Goal: Task Accomplishment & Management: Manage account settings

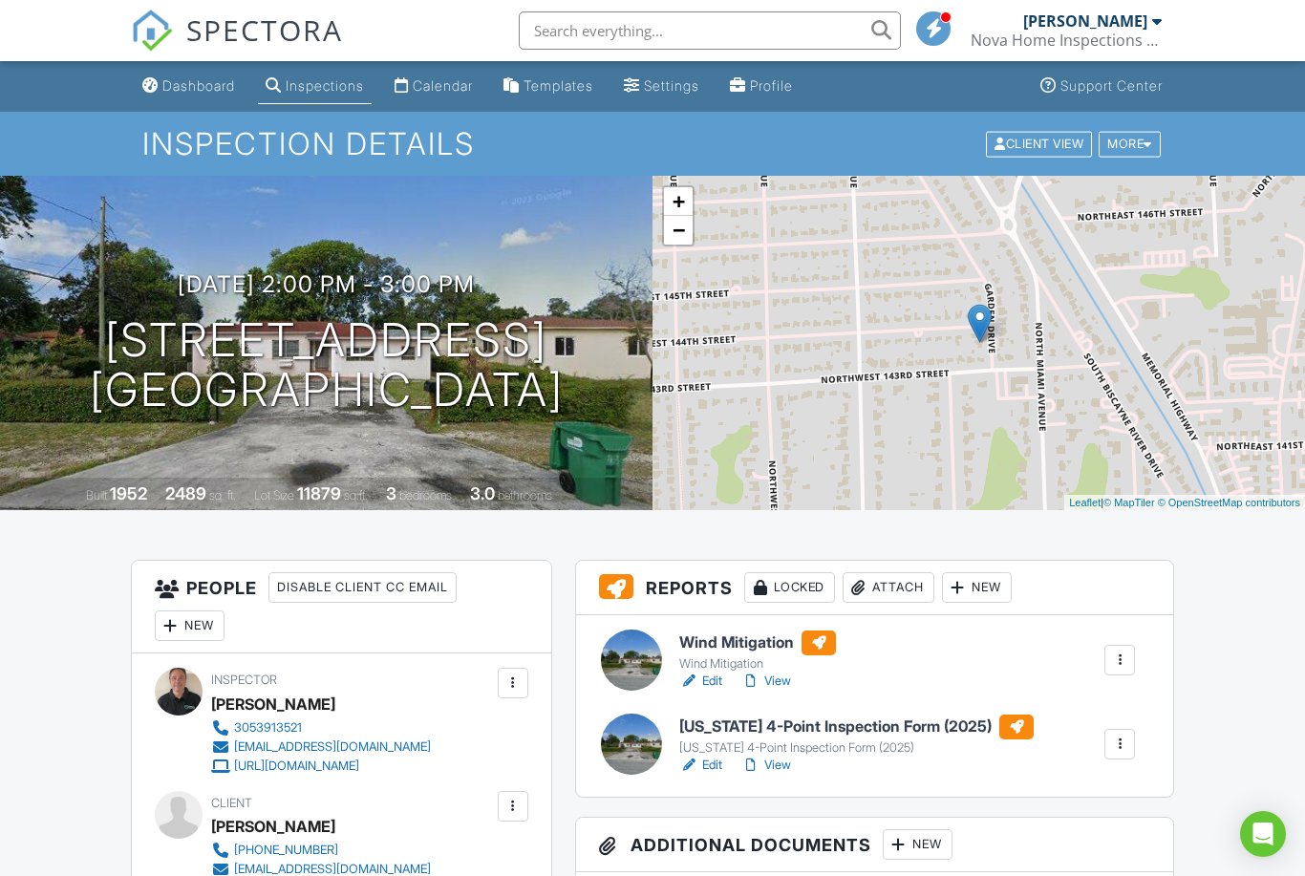
click at [195, 96] on link "Dashboard" at bounding box center [189, 86] width 108 height 35
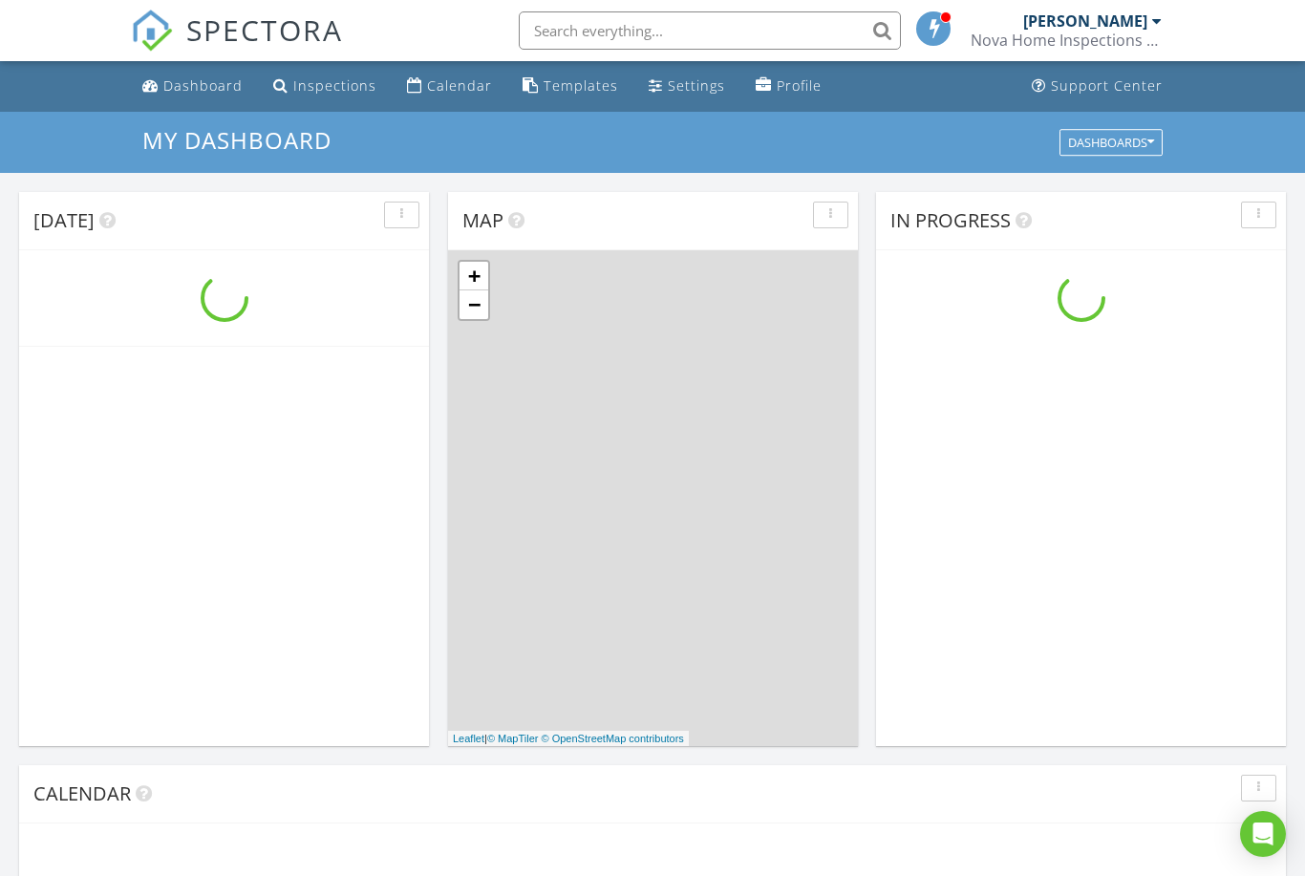
scroll to position [1740, 1306]
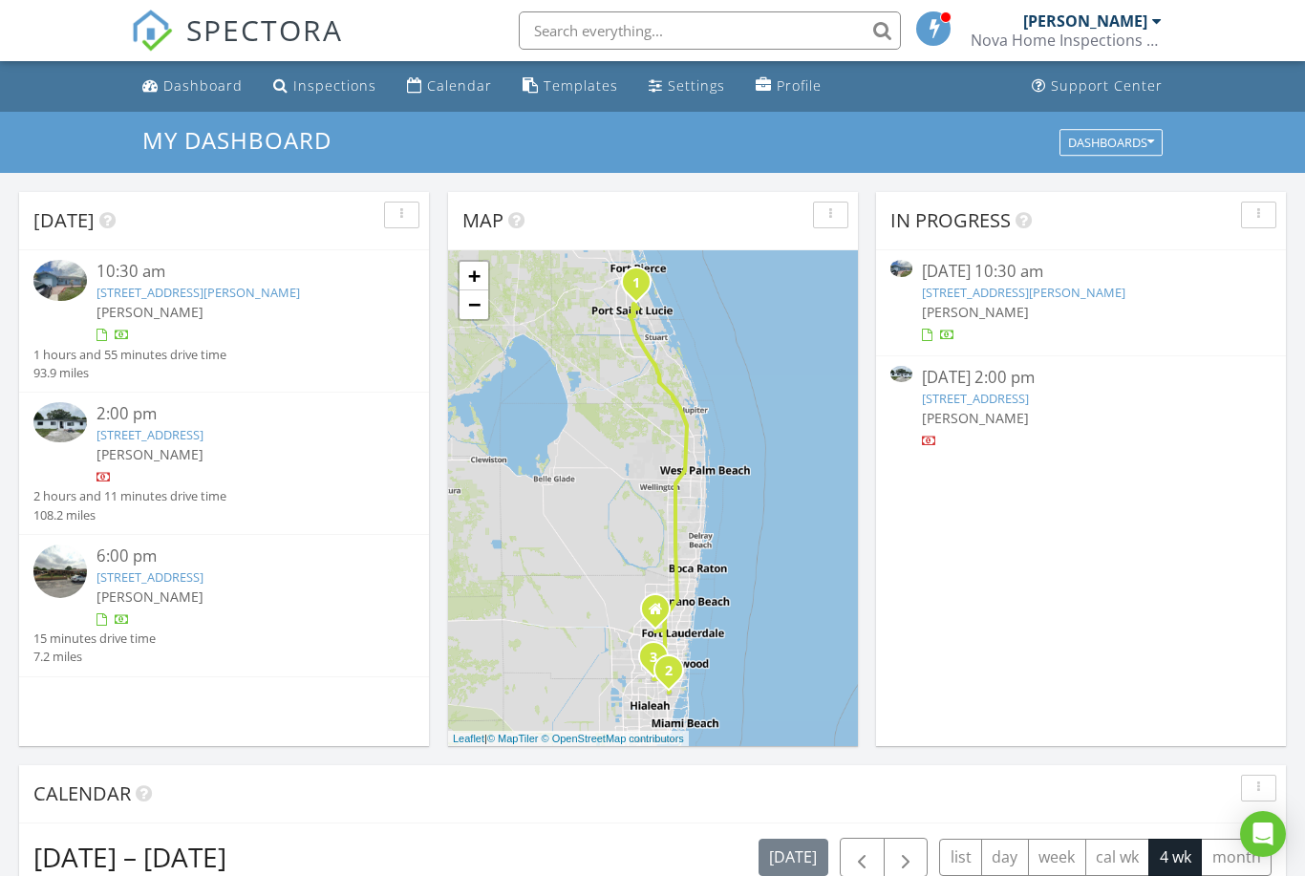
click at [128, 445] on span "[PERSON_NAME]" at bounding box center [149, 454] width 107 height 18
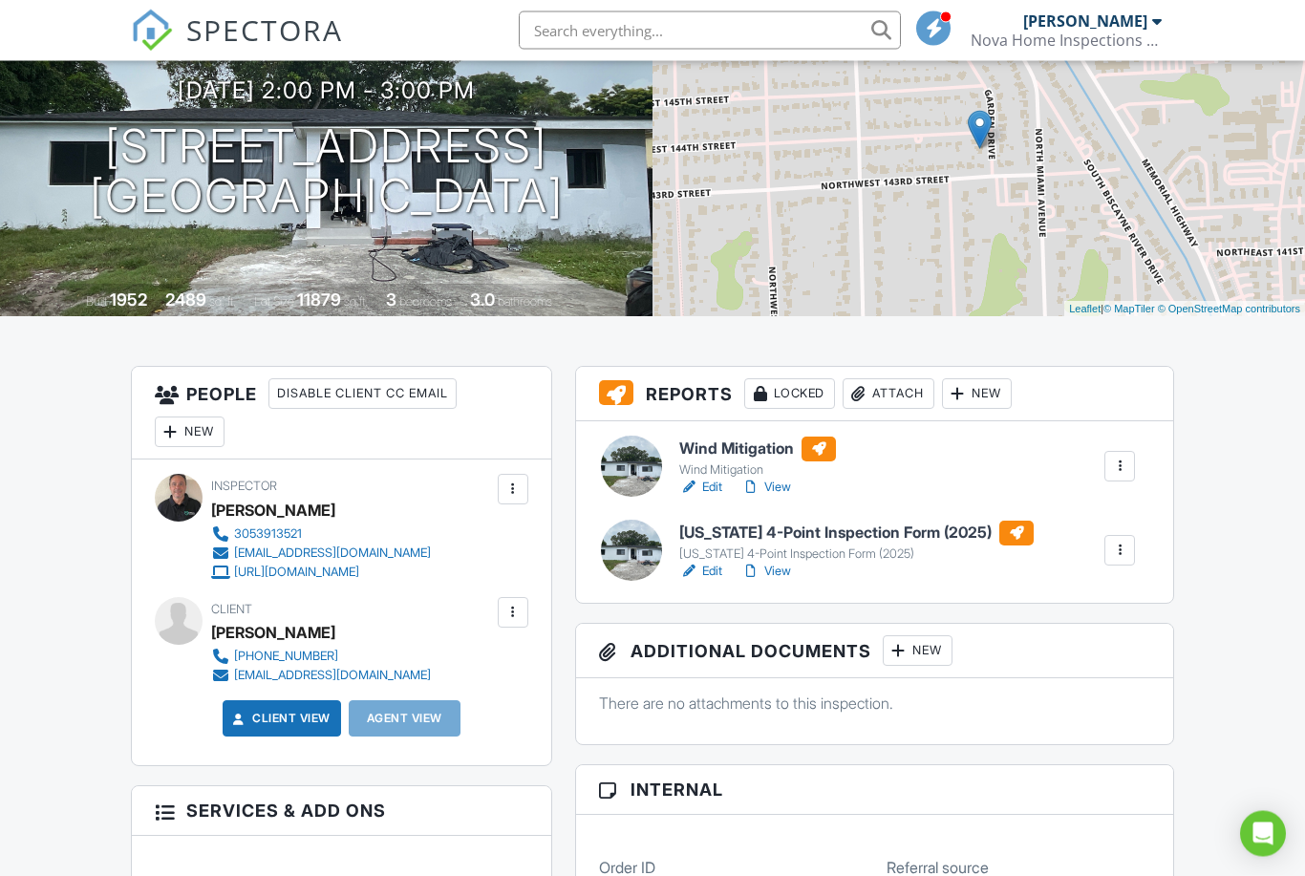
scroll to position [195, 0]
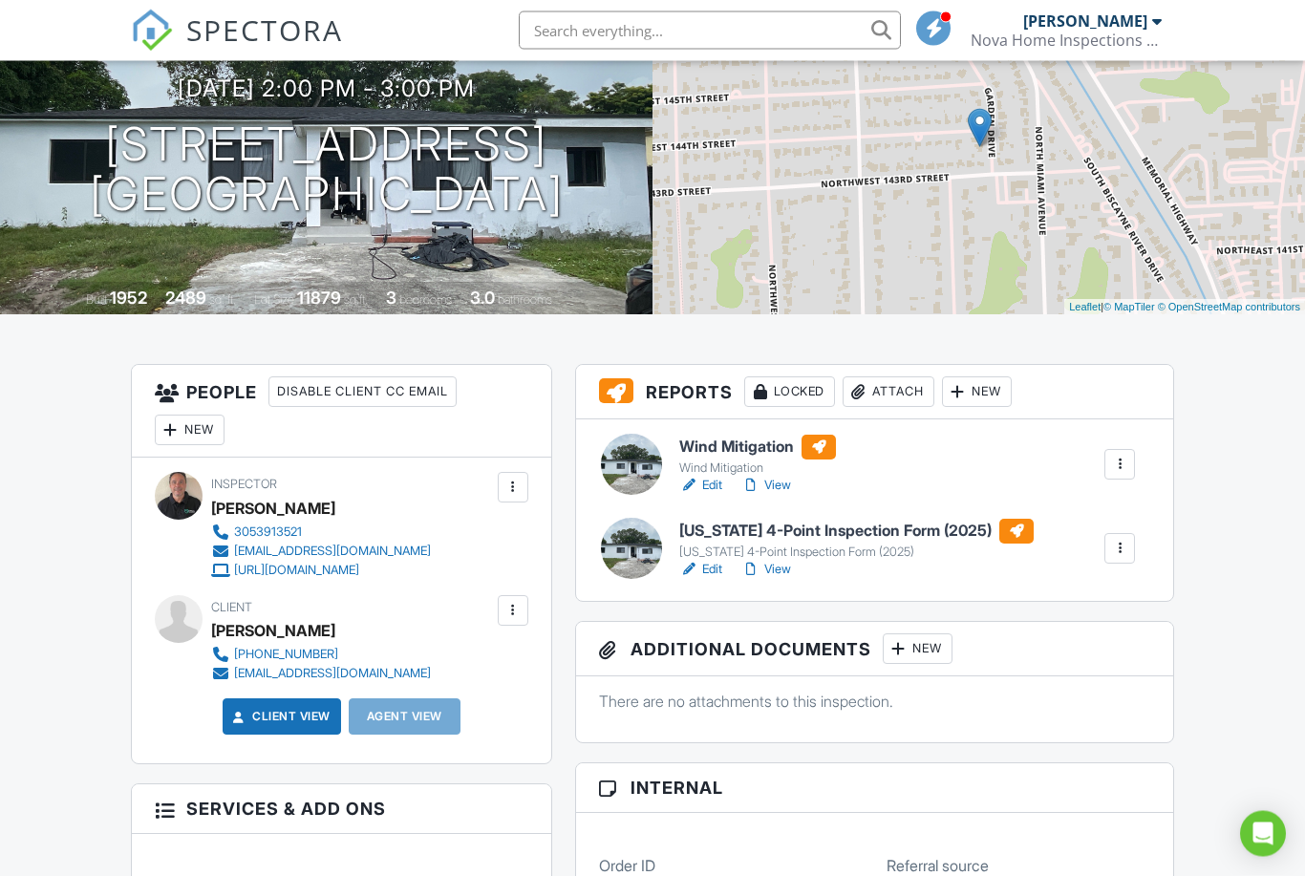
click at [749, 492] on div at bounding box center [750, 486] width 19 height 19
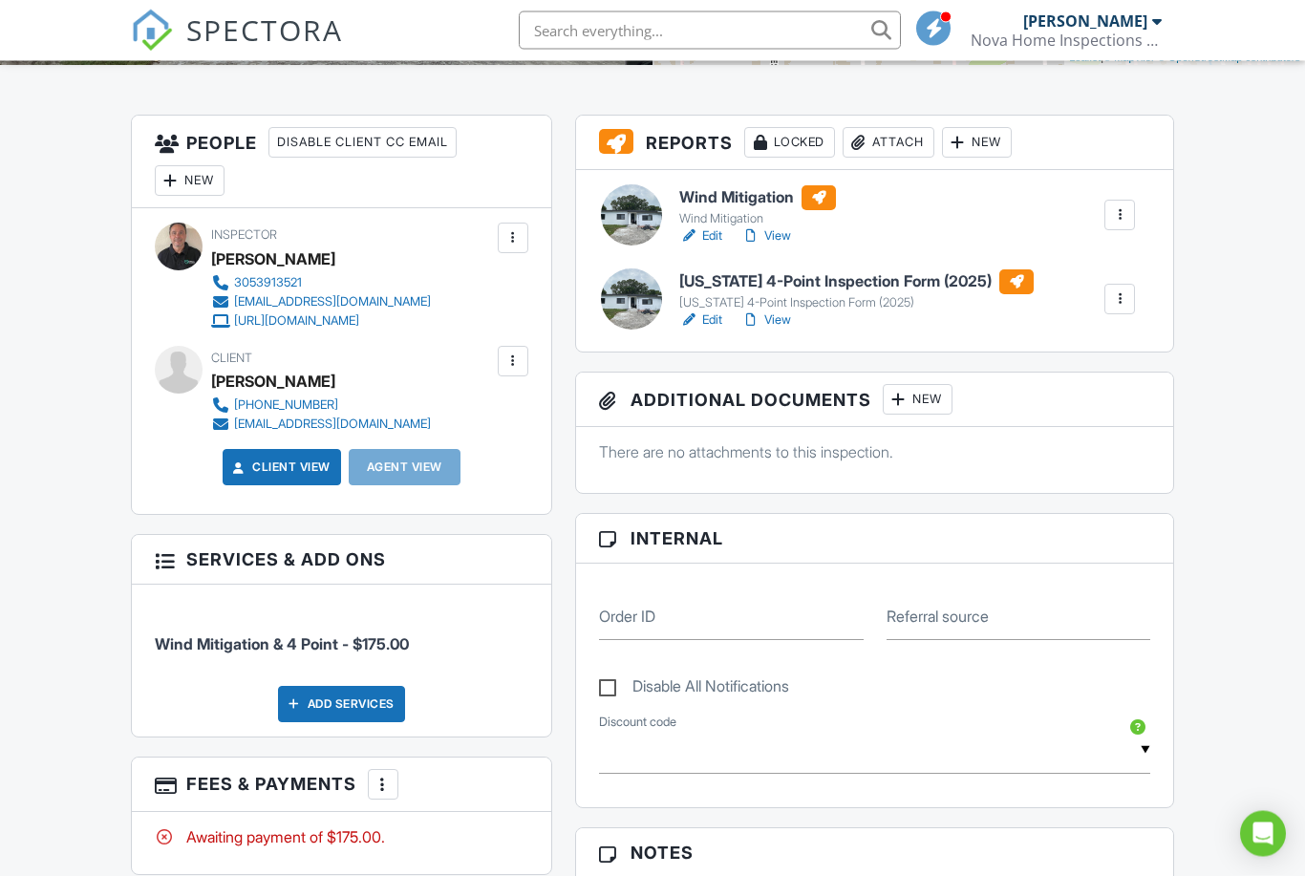
scroll to position [447, 0]
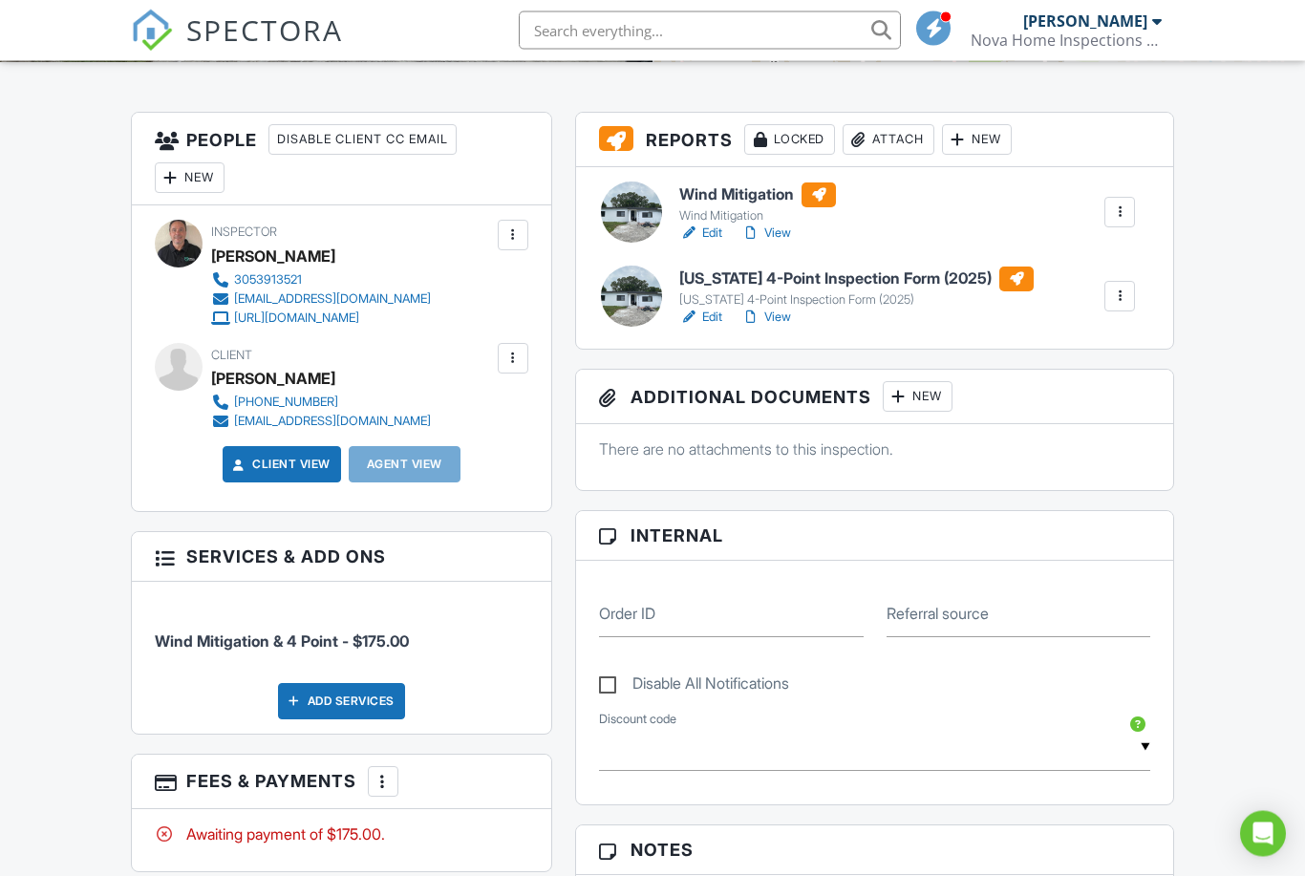
click at [933, 401] on div "New" at bounding box center [918, 397] width 70 height 31
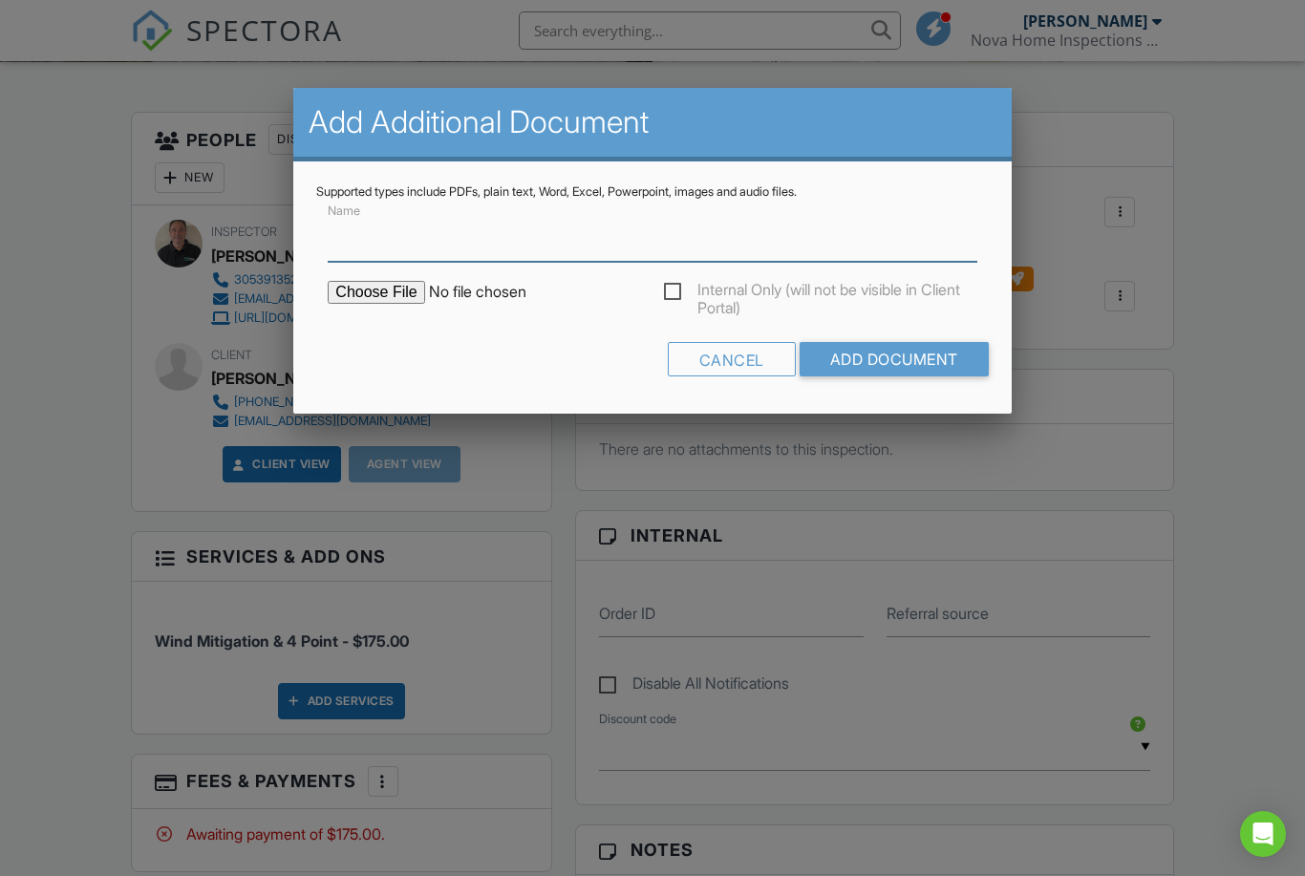
click at [423, 253] on input "Name" at bounding box center [652, 238] width 649 height 47
type input "Permit Records"
click at [424, 357] on div "Cancel Add Document" at bounding box center [652, 366] width 672 height 49
click at [396, 300] on input "file" at bounding box center [490, 292] width 325 height 23
type input "C:\fakepath\BuildFaxReport_20250828170916739112-GX6ZAO-766341309.pdf"
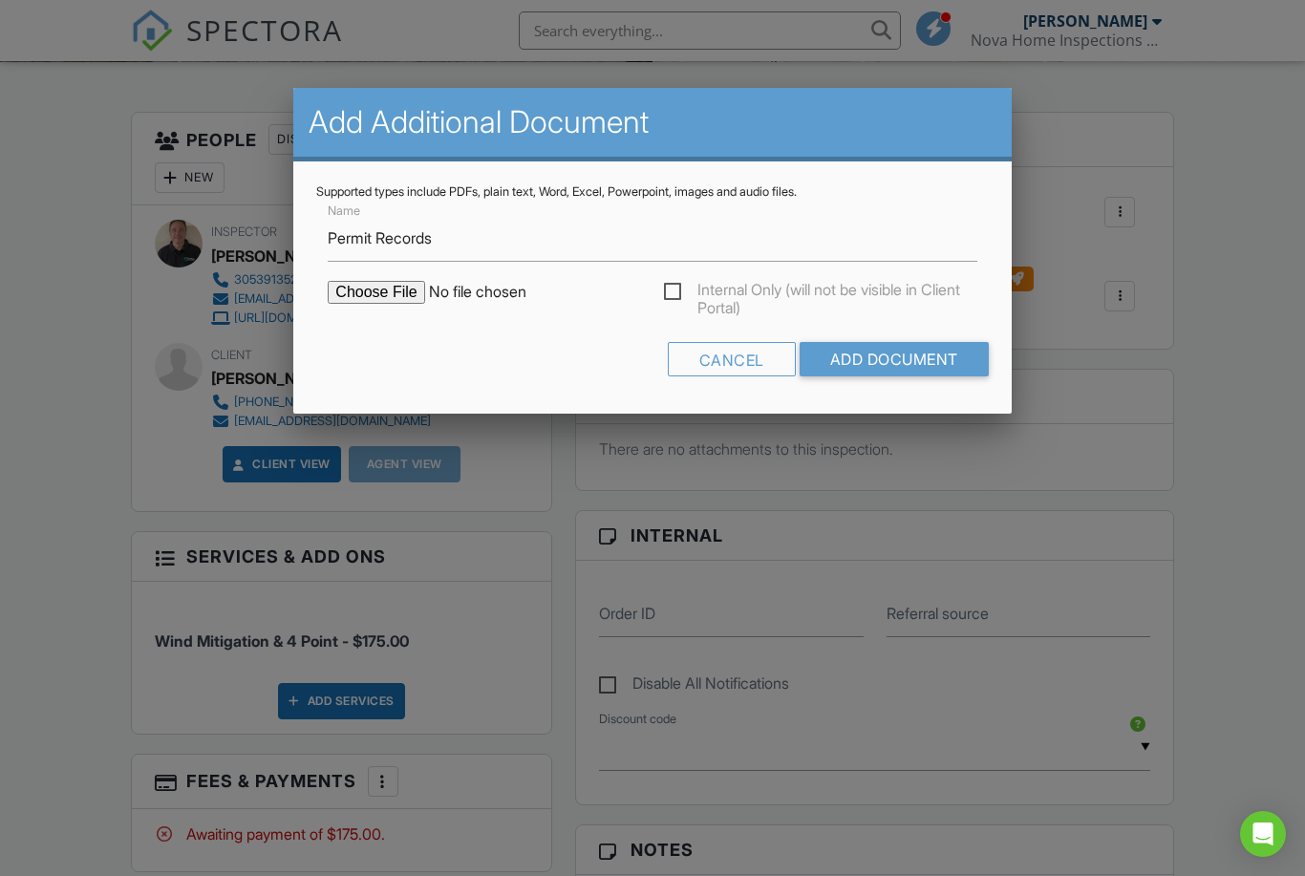
click at [909, 361] on input "Add Document" at bounding box center [894, 359] width 189 height 34
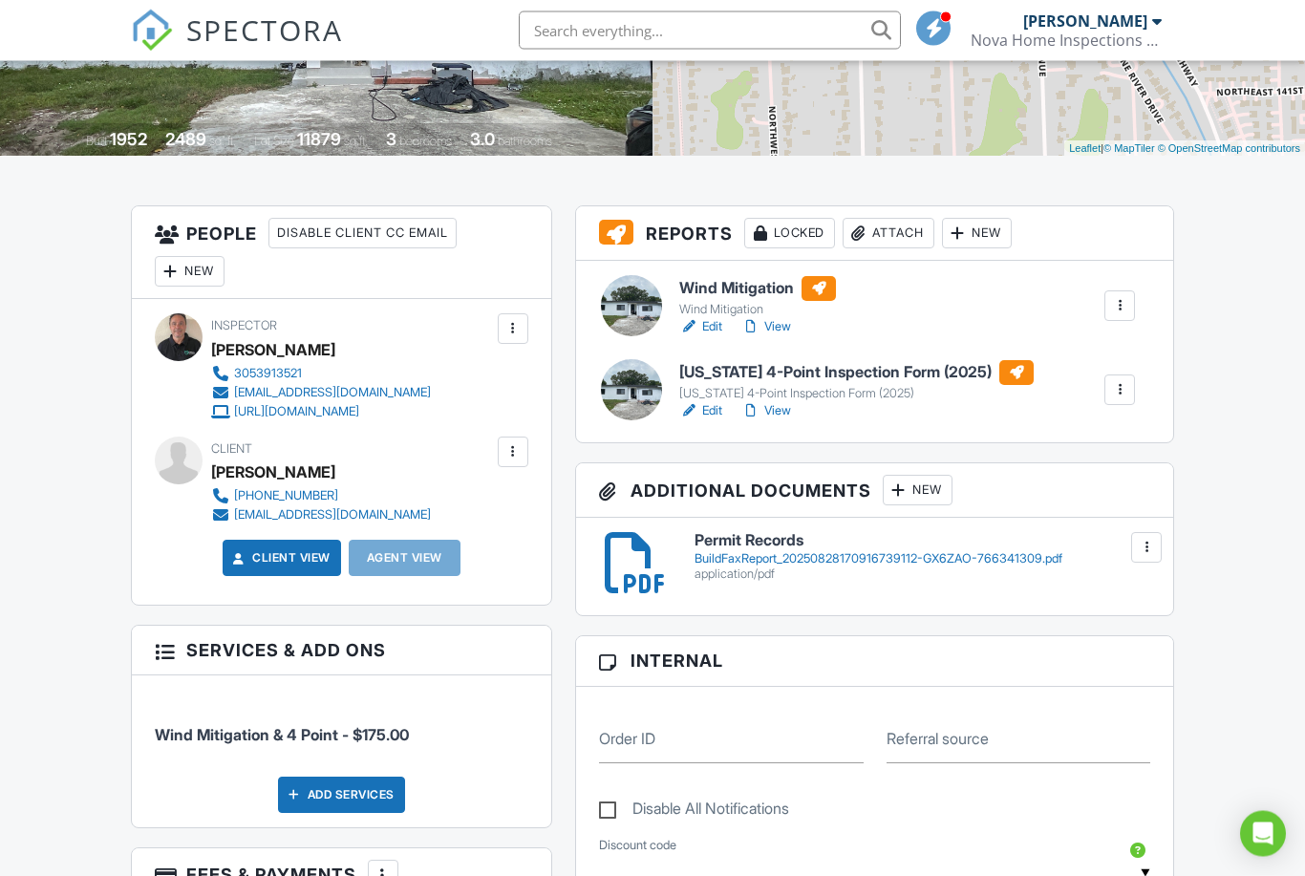
scroll to position [387, 0]
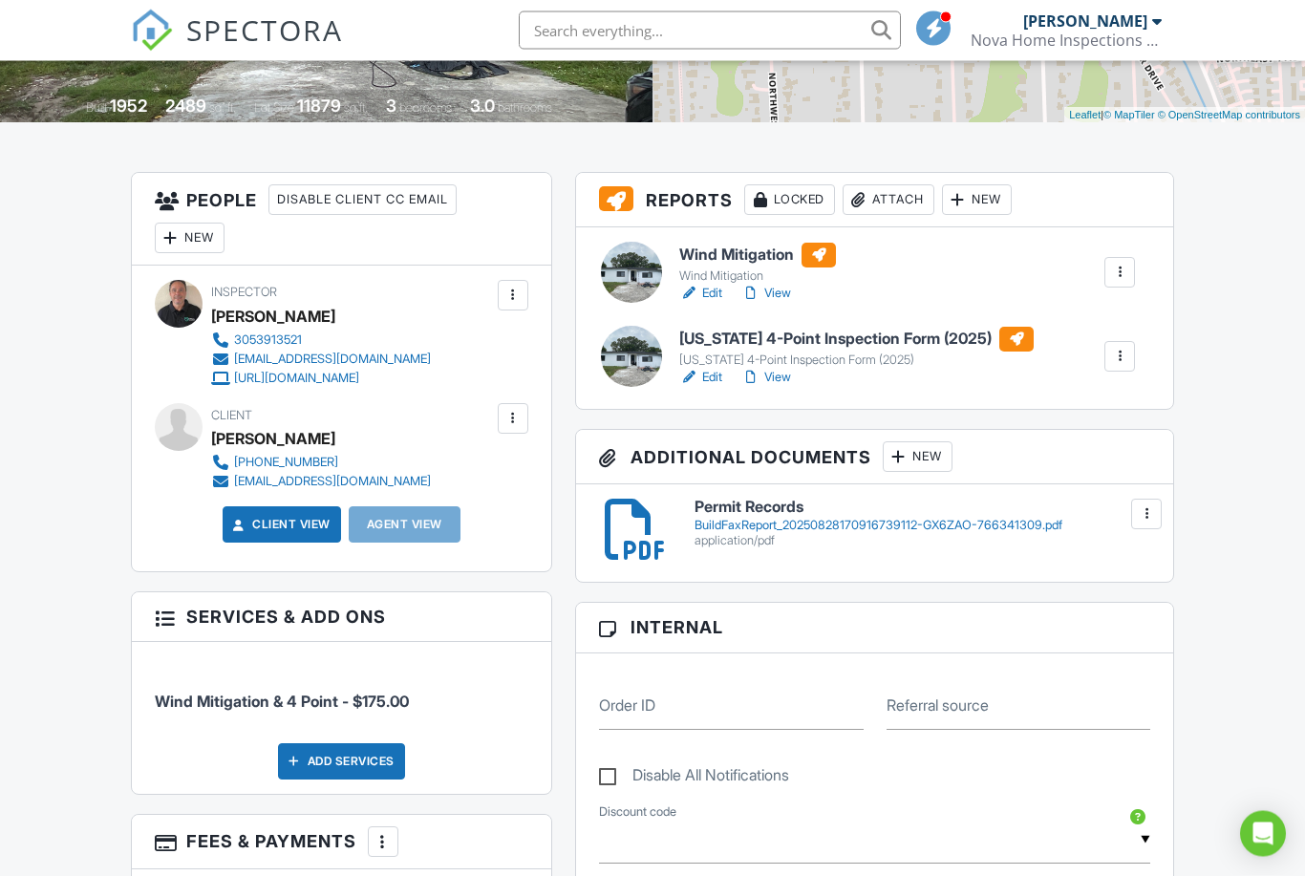
click at [712, 262] on h6 "Wind Mitigation" at bounding box center [757, 256] width 157 height 25
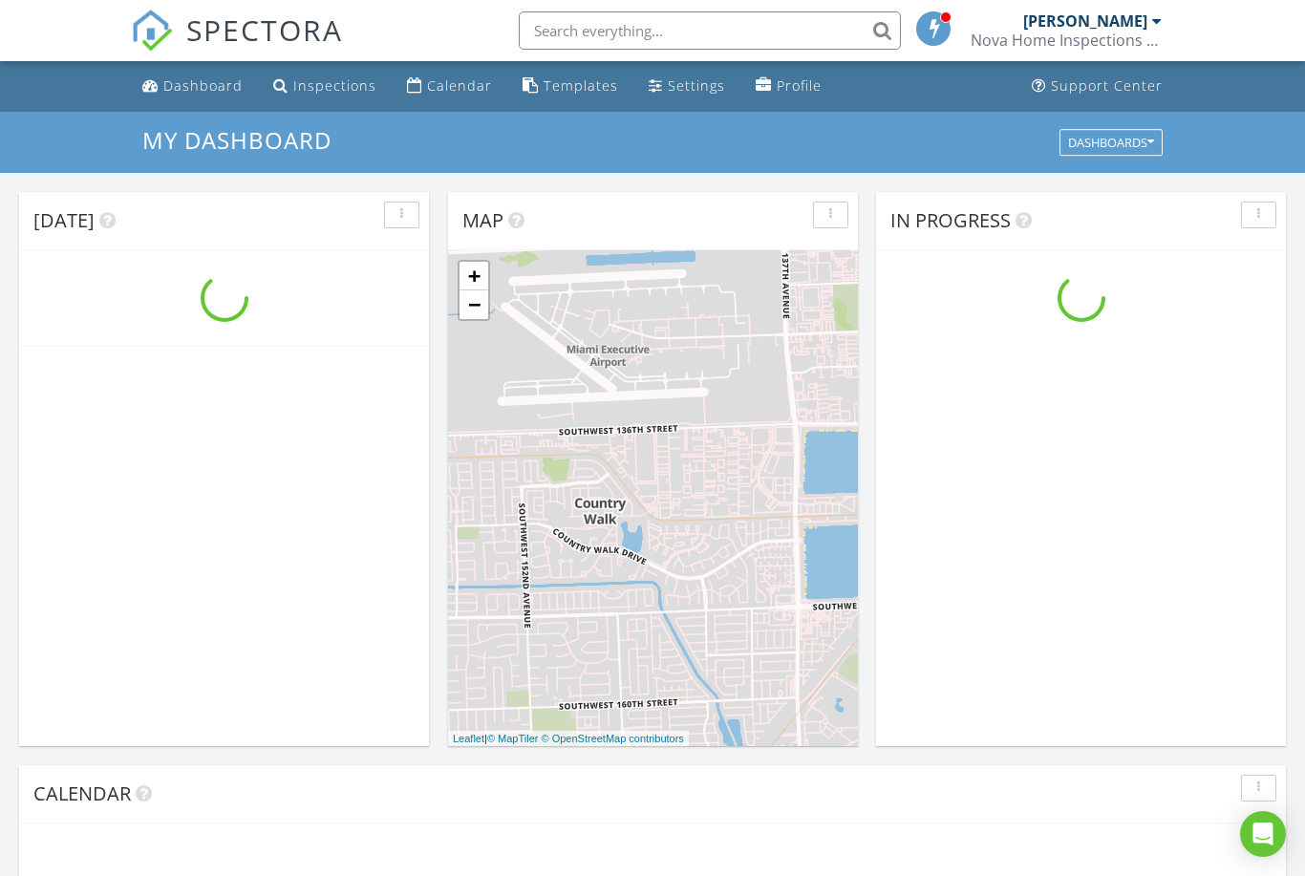
scroll to position [1740, 1306]
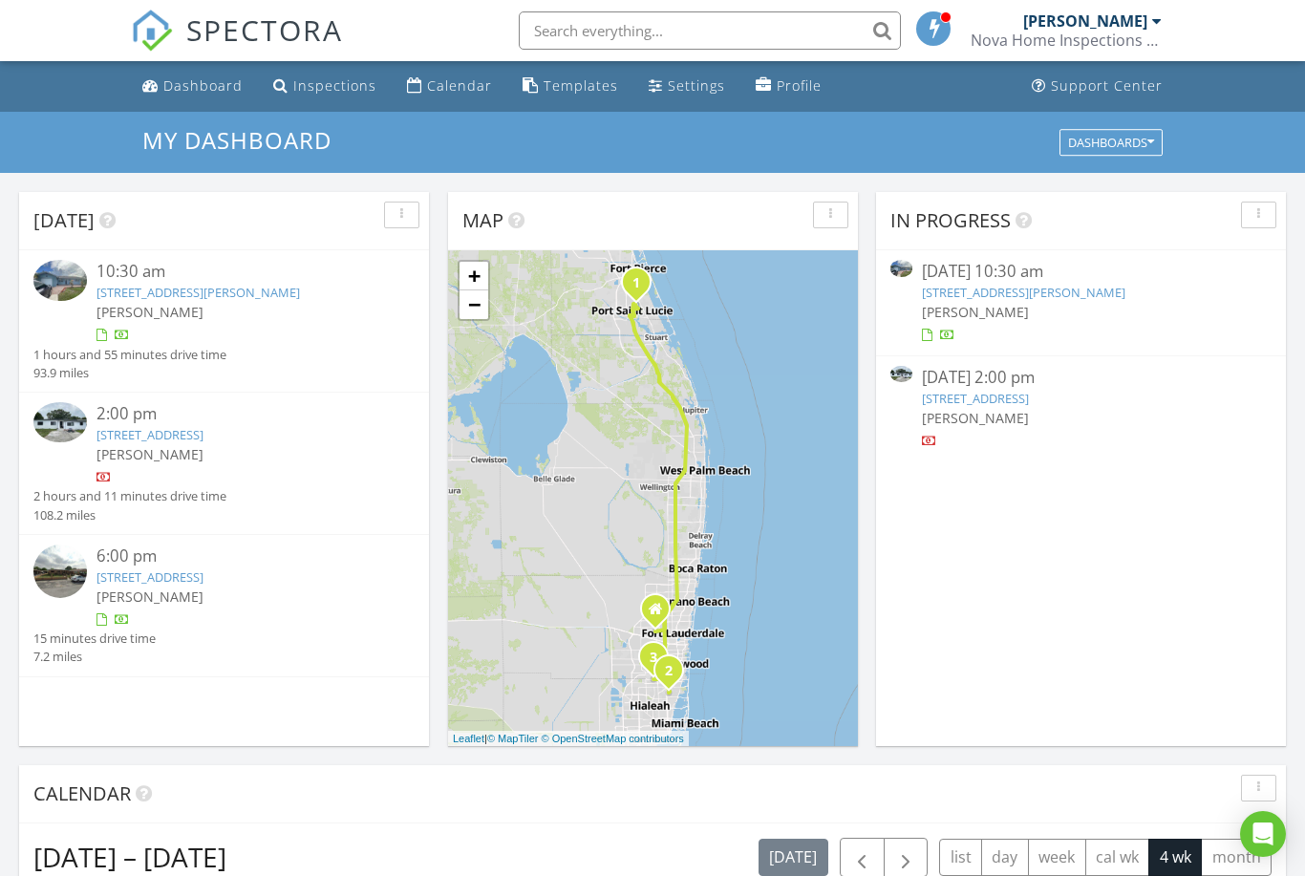
click at [118, 429] on link "[STREET_ADDRESS]" at bounding box center [149, 434] width 107 height 17
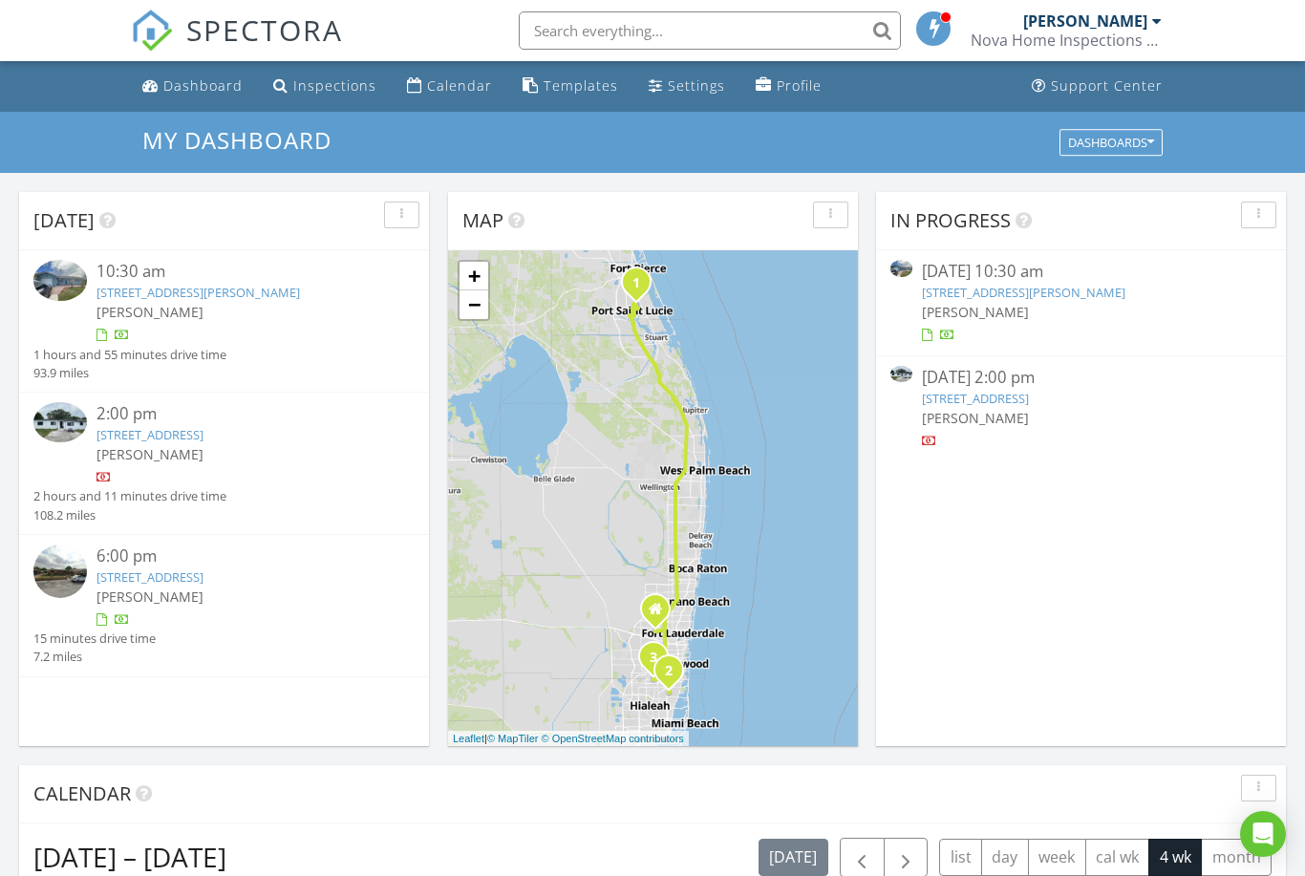
scroll to position [10, 10]
click at [150, 284] on link "[STREET_ADDRESS][PERSON_NAME]" at bounding box center [197, 292] width 203 height 17
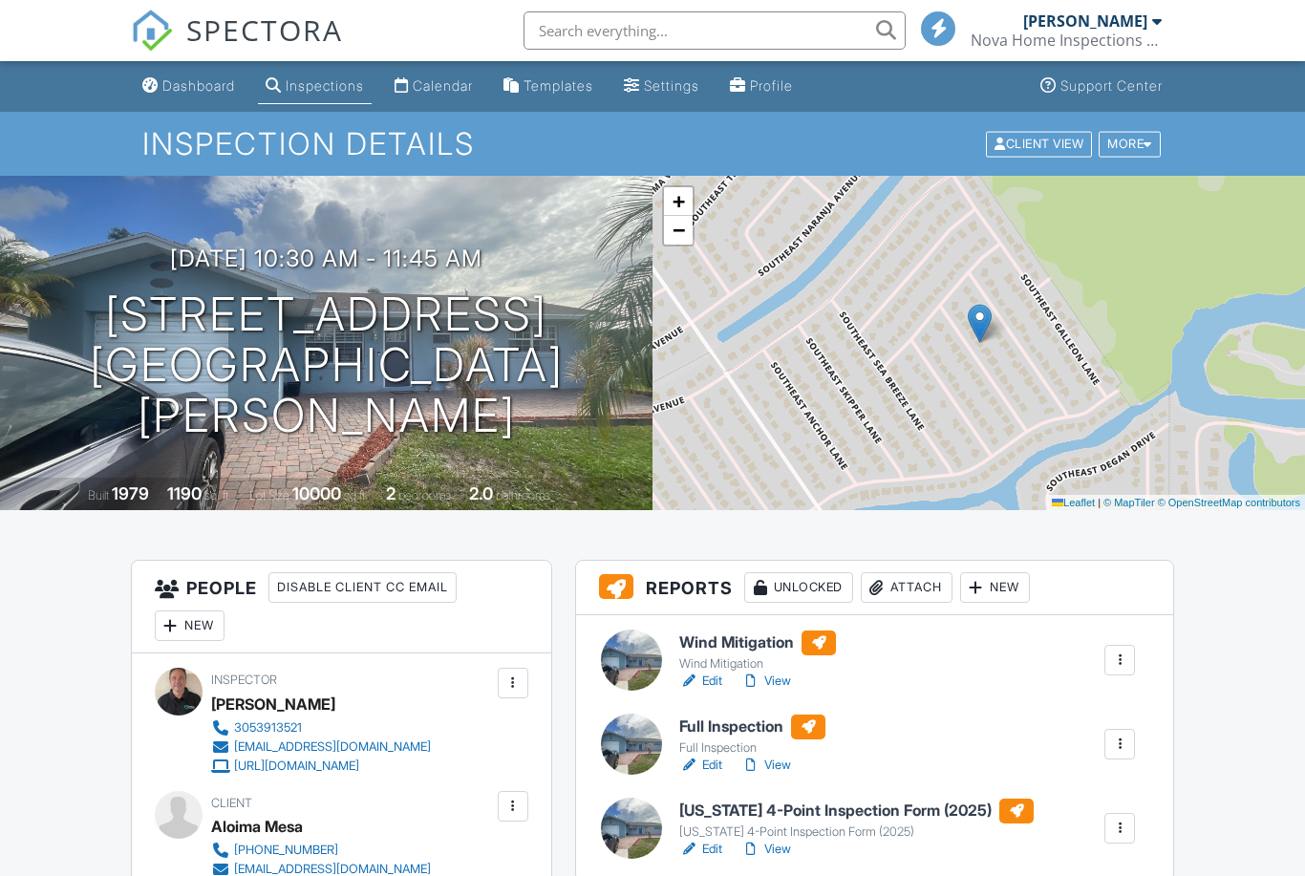
scroll to position [394, 0]
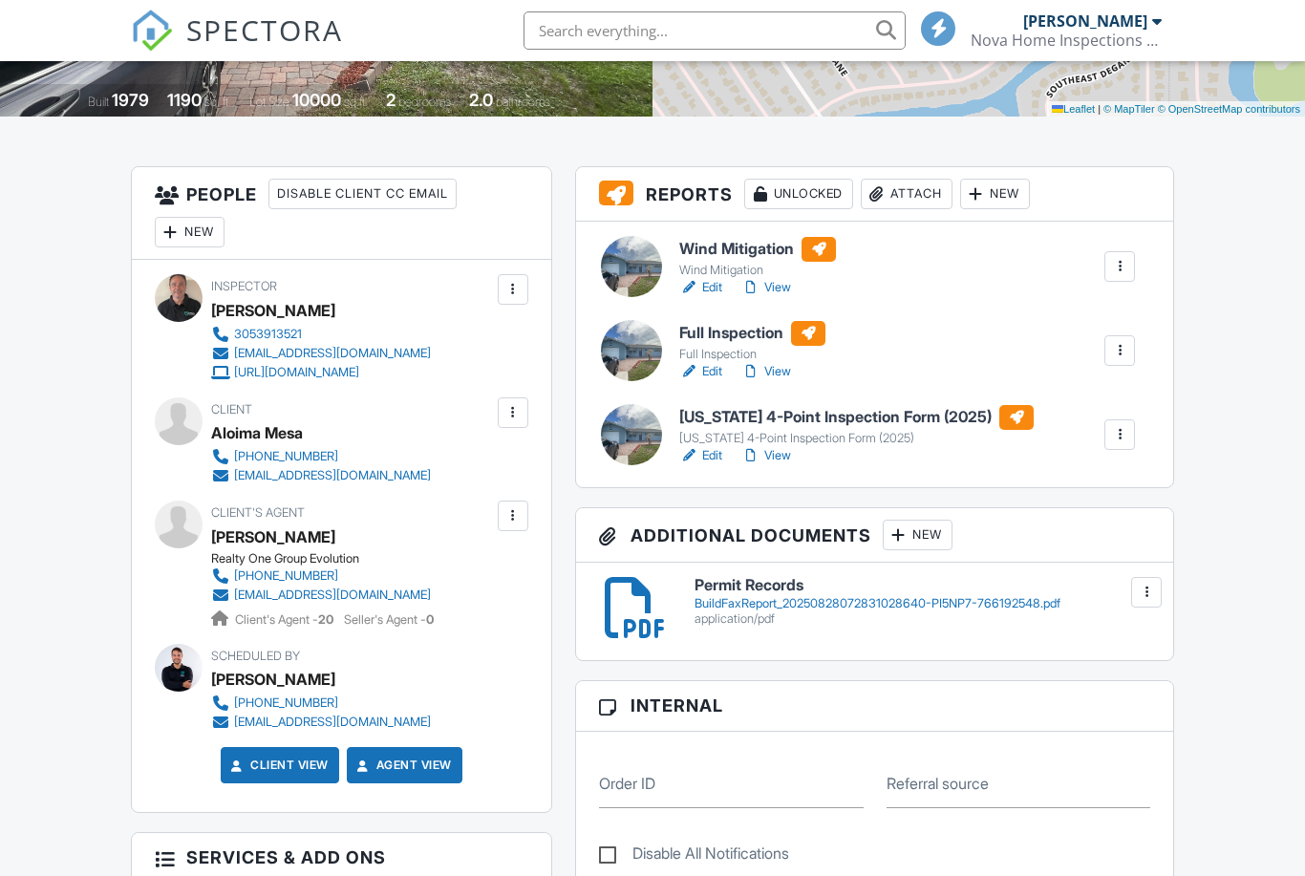
click at [749, 263] on div "Wind Mitigation" at bounding box center [757, 270] width 157 height 15
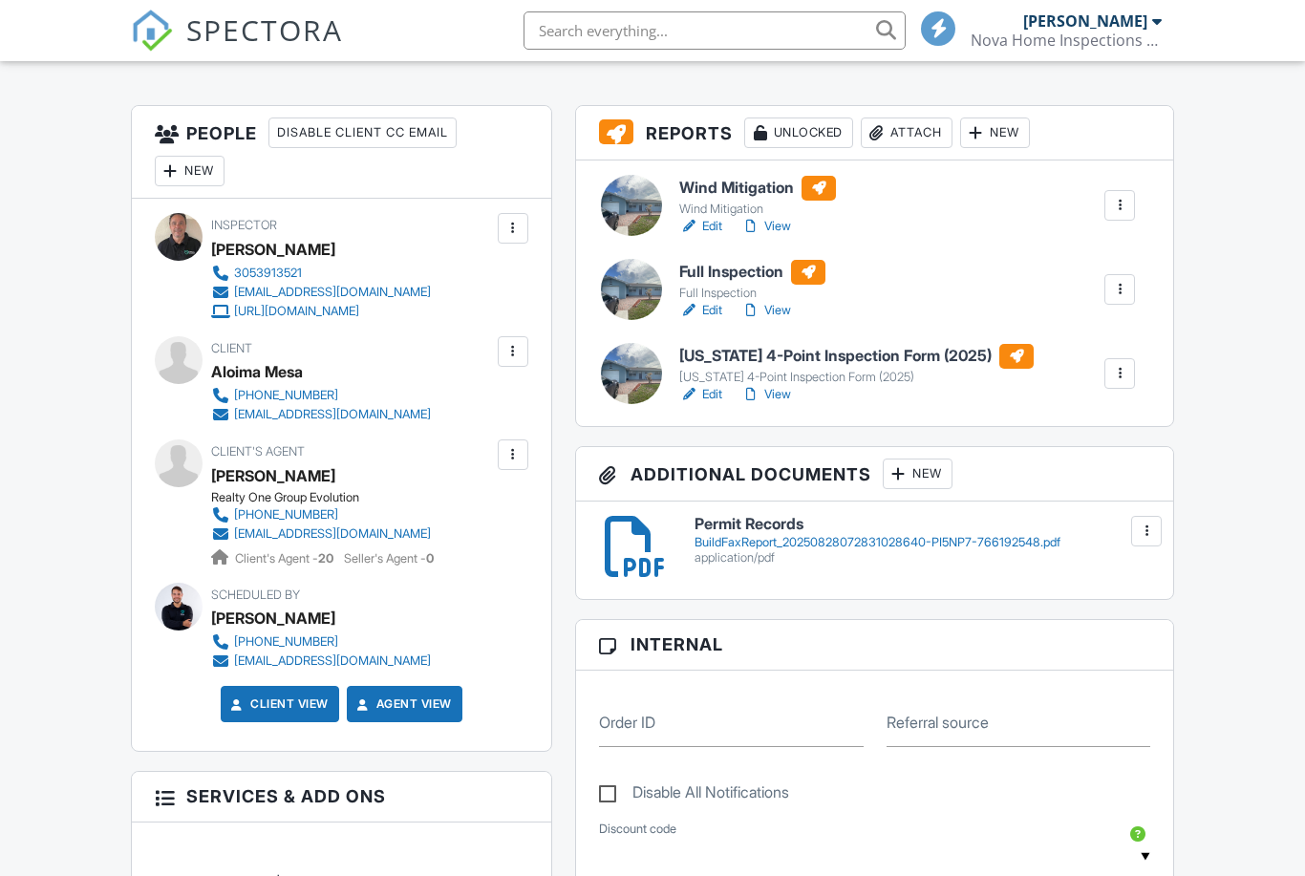
click at [725, 198] on h6 "Wind Mitigation" at bounding box center [757, 188] width 157 height 25
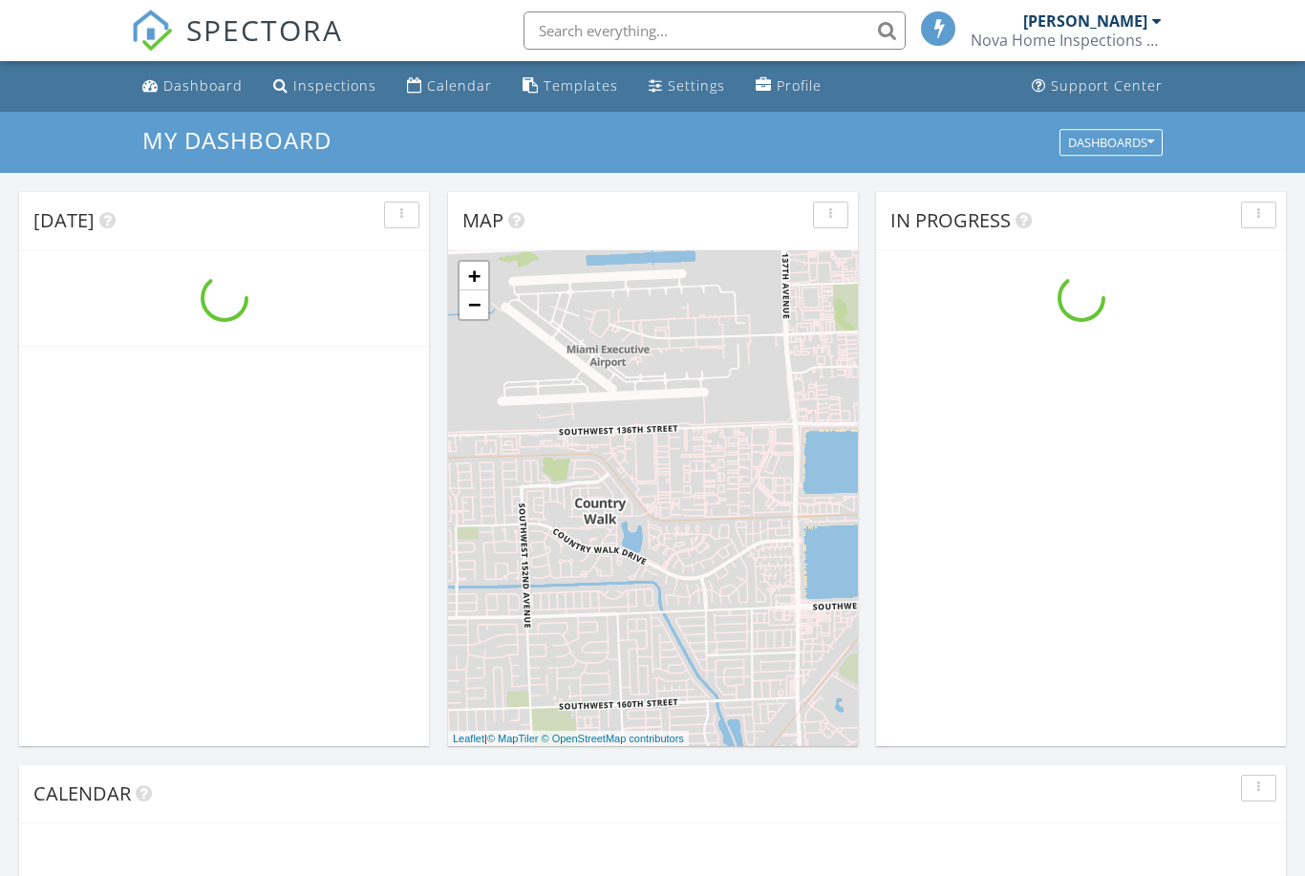
scroll to position [1740, 1306]
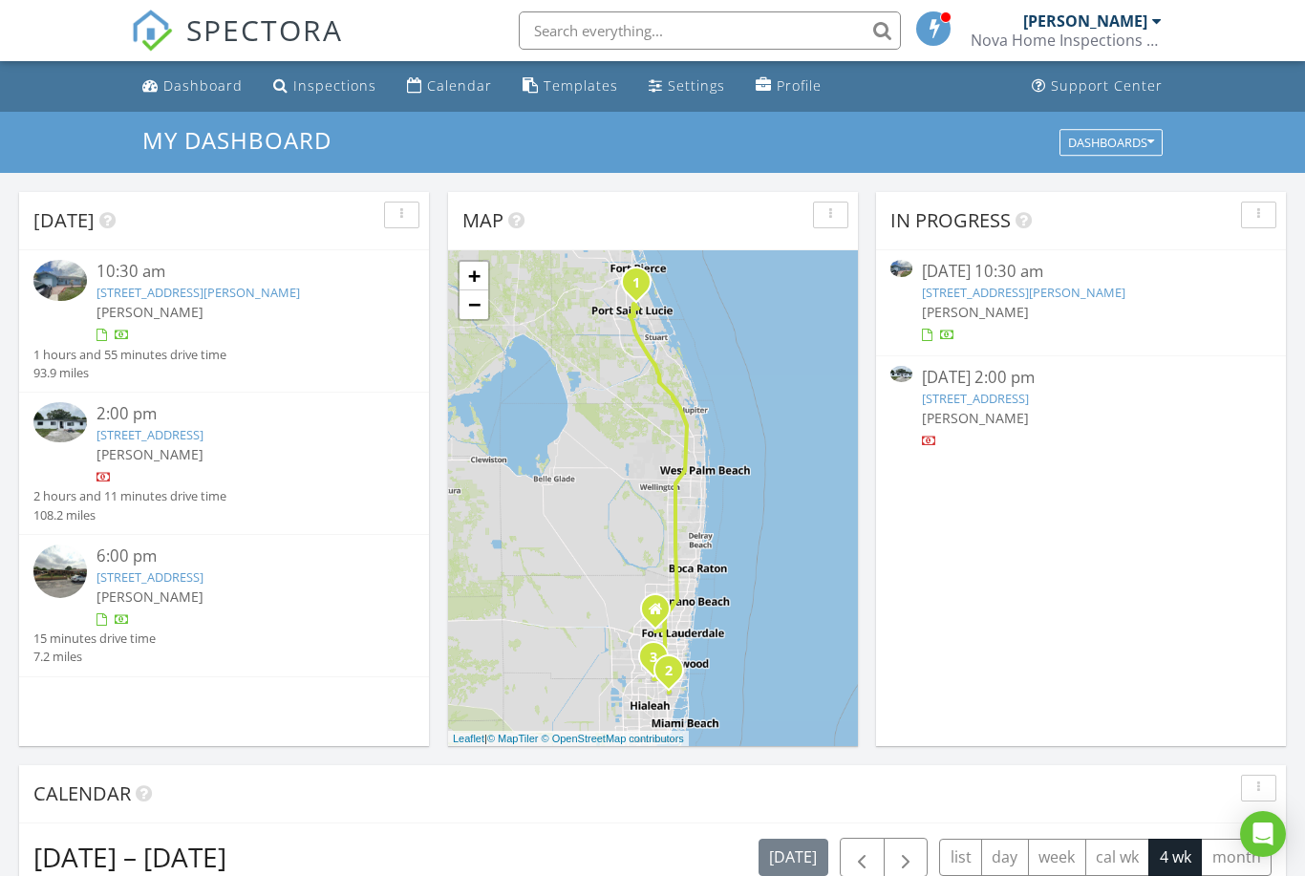
click at [115, 280] on div "10:30 am" at bounding box center [239, 272] width 286 height 24
